Goal: Ask a question

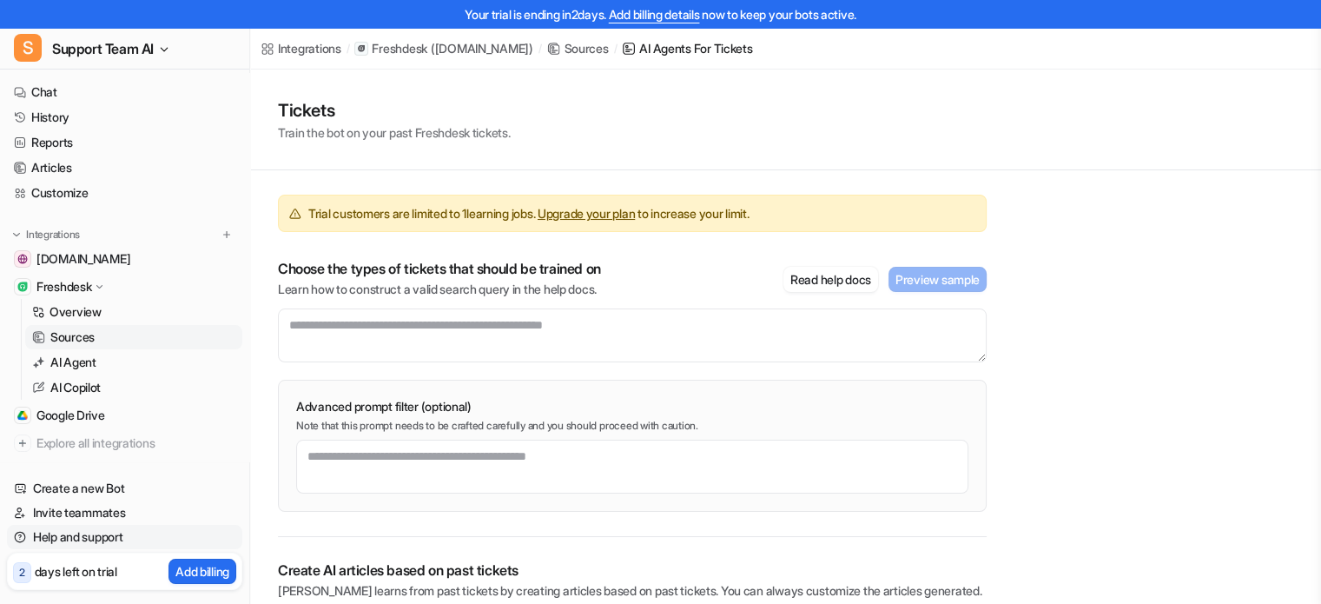
click at [109, 543] on link "Help and support" at bounding box center [124, 537] width 235 height 24
click at [74, 539] on link "Help and support" at bounding box center [124, 537] width 235 height 24
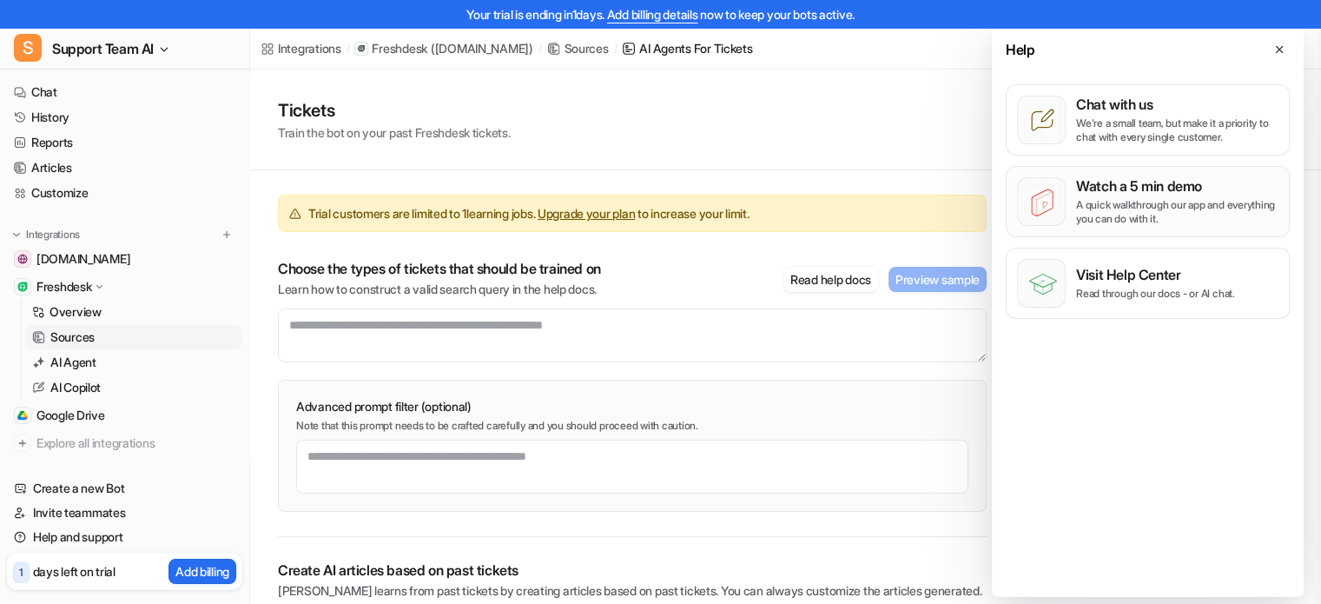
click at [1118, 204] on p "A quick walkthrough our app and everything you can do with it." at bounding box center [1177, 212] width 202 height 28
click at [1125, 119] on p "We’re a small team, but make it a priority to chat with every single customer." at bounding box center [1177, 130] width 202 height 28
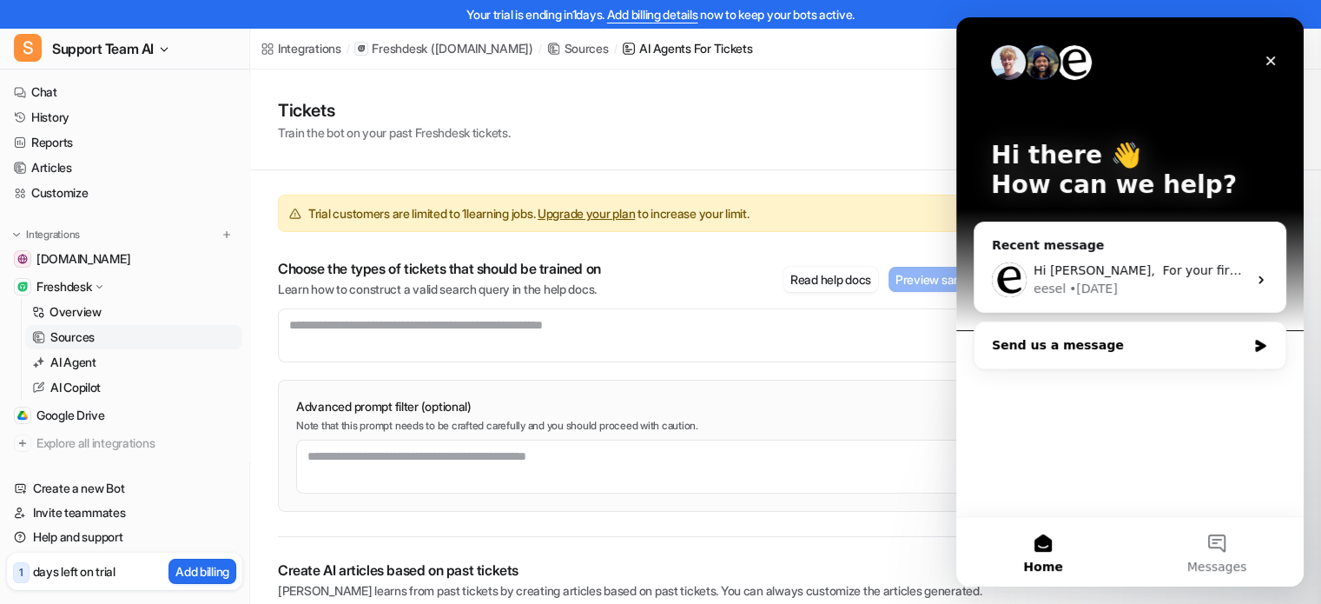
click at [1043, 349] on div "Send us a message" at bounding box center [1119, 345] width 255 height 18
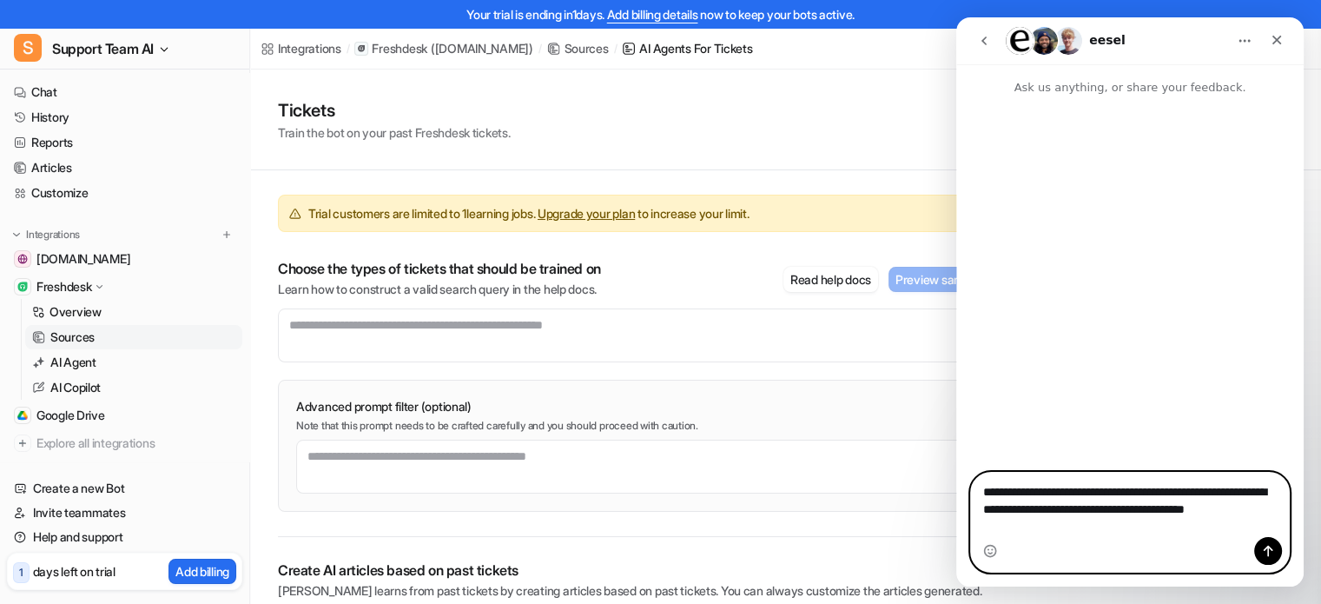
type textarea "**********"
